Goal: Check status

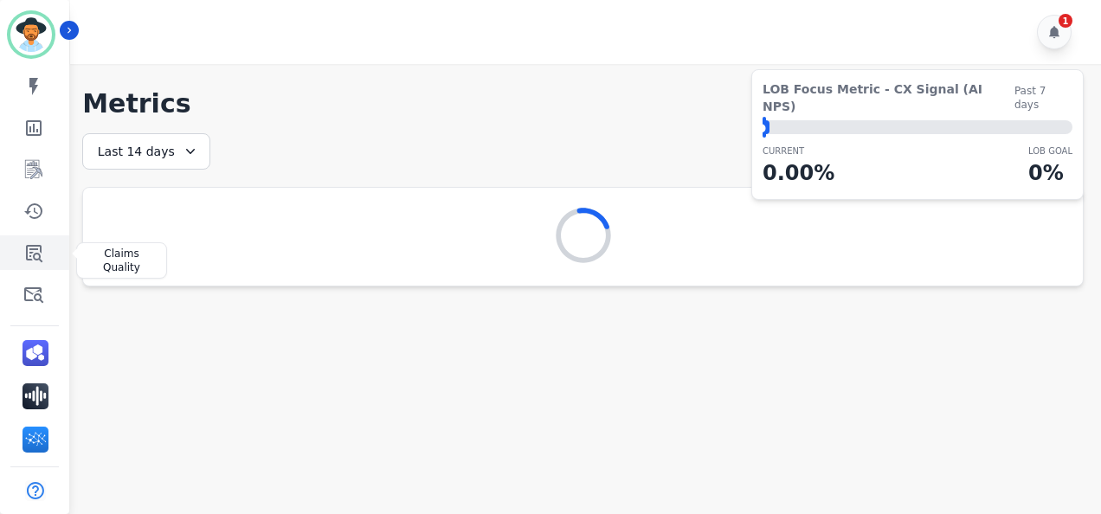
click at [35, 249] on icon "Sidebar" at bounding box center [34, 253] width 16 height 17
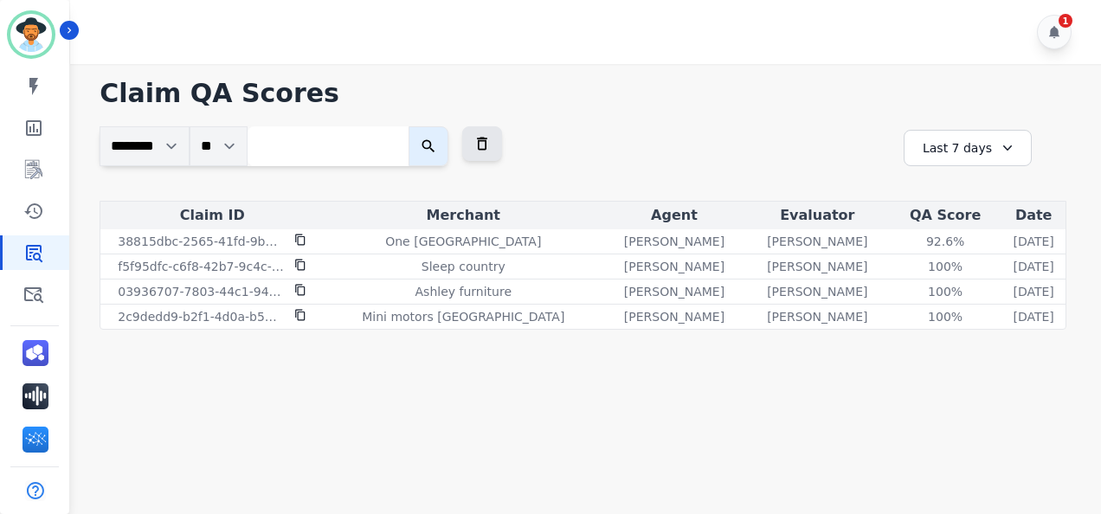
click at [999, 140] on icon at bounding box center [1007, 147] width 17 height 17
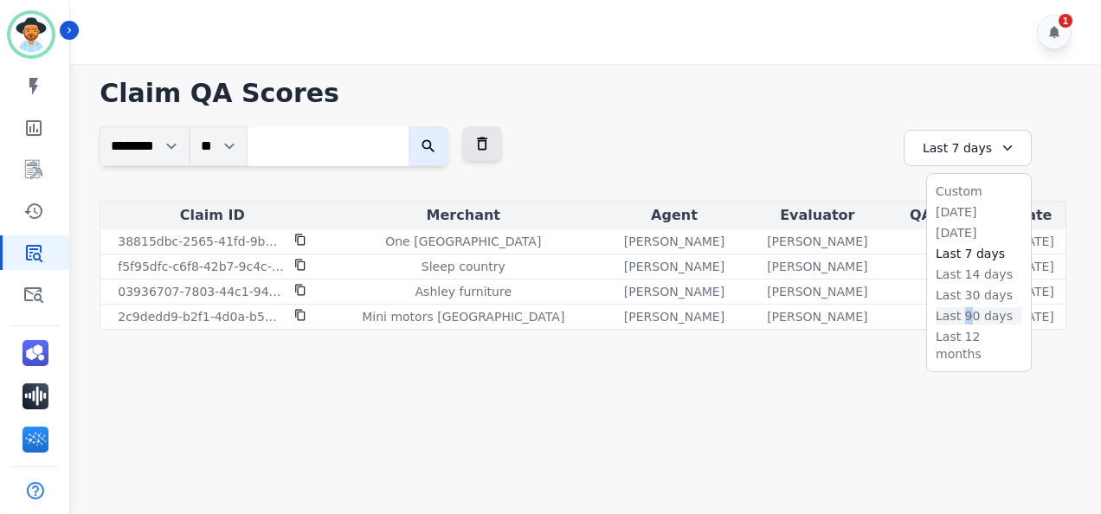
click at [964, 315] on li "Last 90 days" at bounding box center [979, 315] width 87 height 17
